Goal: Information Seeking & Learning: Learn about a topic

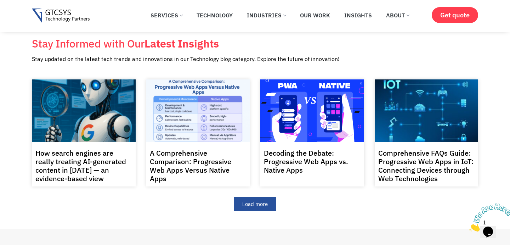
scroll to position [245, 0]
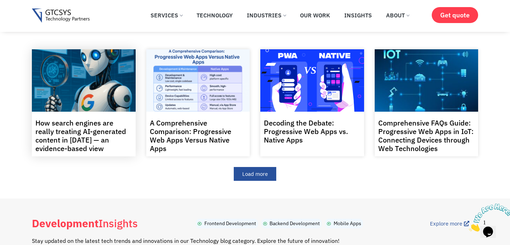
click at [90, 119] on link "How search engines are really treating AI-generated content in [DATE] — an evid…" at bounding box center [80, 135] width 91 height 35
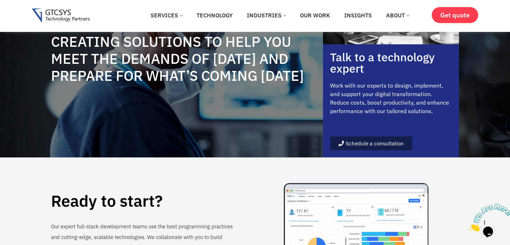
scroll to position [755, 0]
